Goal: Information Seeking & Learning: Learn about a topic

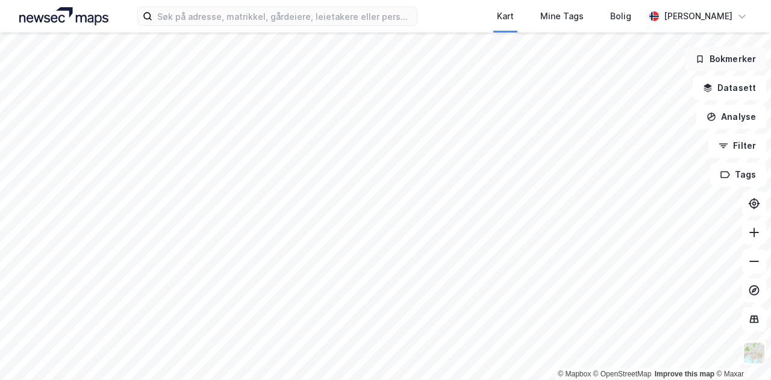
click at [731, 55] on button "Bokmerker" at bounding box center [724, 59] width 81 height 24
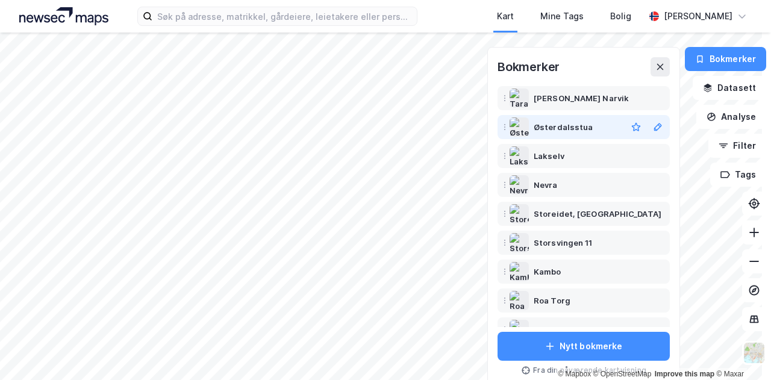
click at [553, 131] on div "Østerdalsstua" at bounding box center [562, 127] width 59 height 14
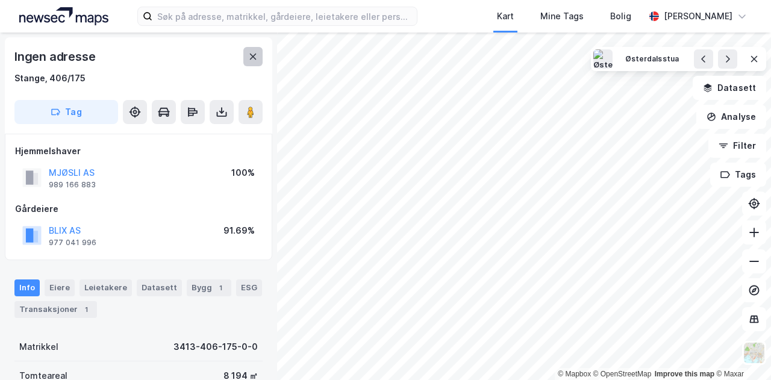
click at [253, 55] on icon at bounding box center [253, 57] width 10 height 10
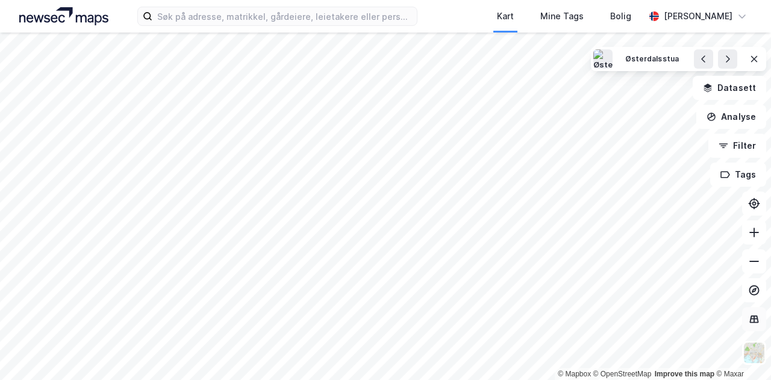
click at [755, 316] on icon at bounding box center [754, 319] width 12 height 12
